Goal: Check status

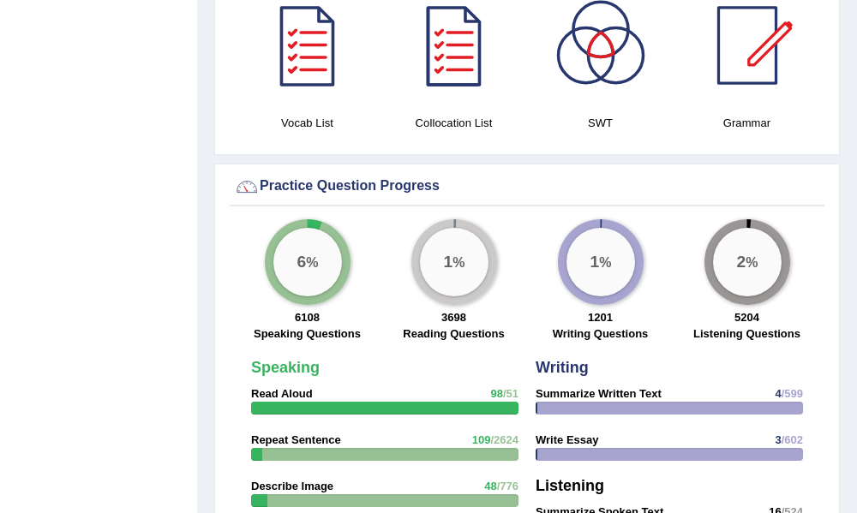
scroll to position [2513, 0]
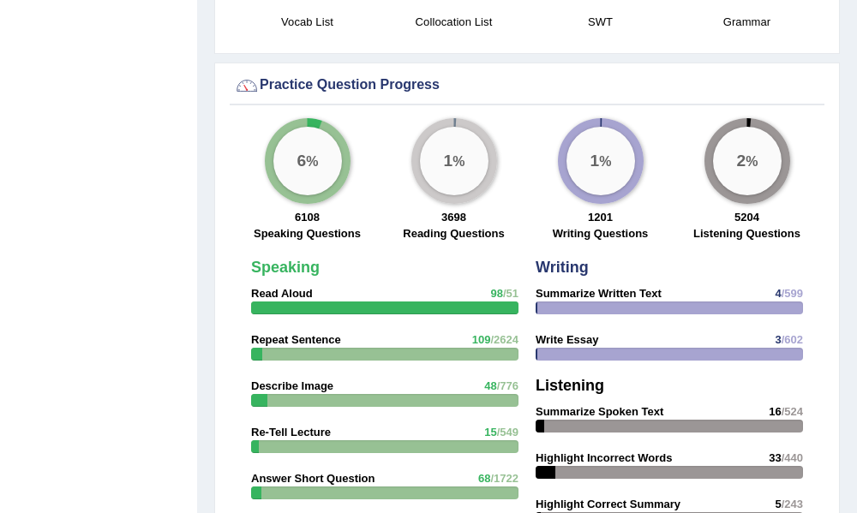
scroll to position [2504, 0]
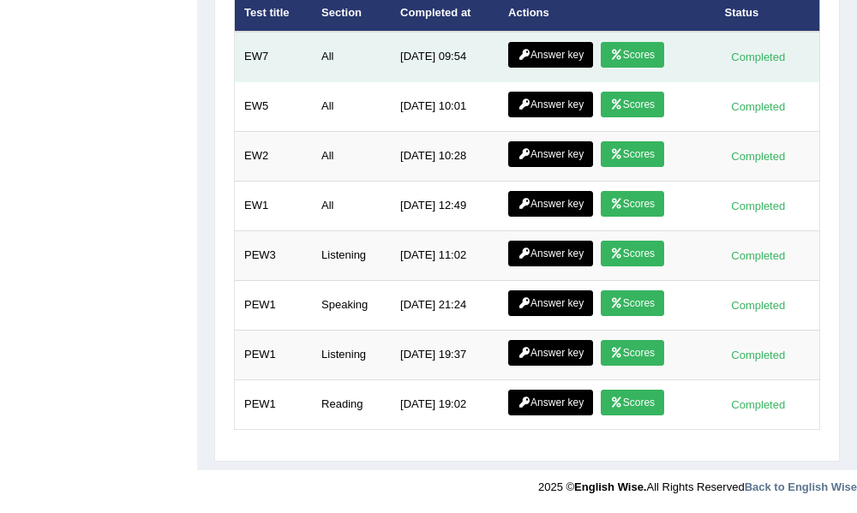
click at [618, 56] on icon at bounding box center [616, 55] width 13 height 10
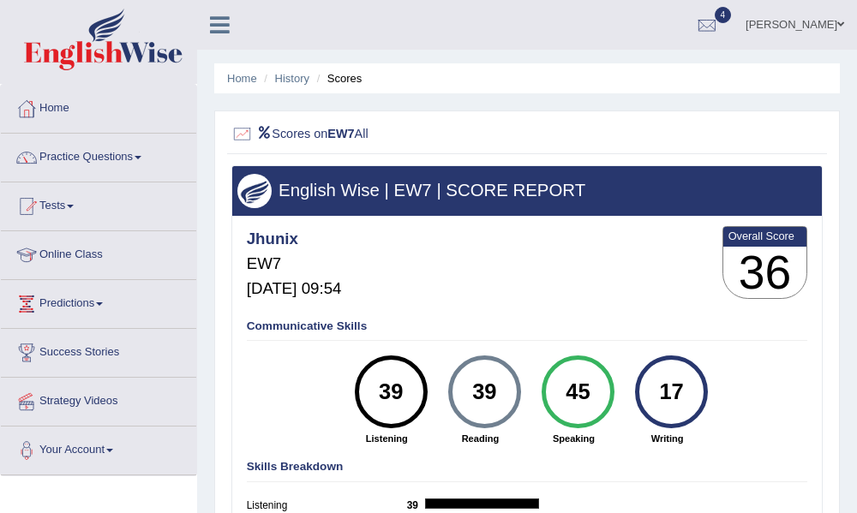
scroll to position [386, 0]
